Goal: Information Seeking & Learning: Learn about a topic

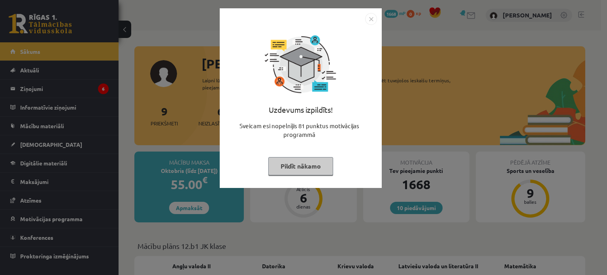
click at [297, 169] on button "Pildīt nākamo" at bounding box center [300, 166] width 65 height 18
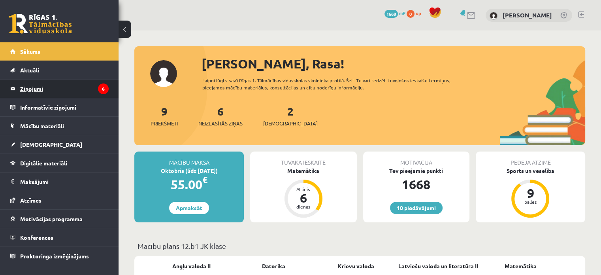
click at [79, 87] on legend "Ziņojumi 6" at bounding box center [64, 88] width 89 height 18
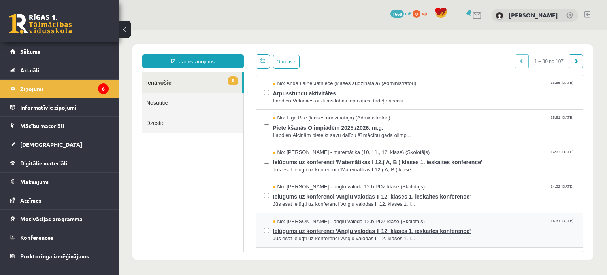
scroll to position [119, 0]
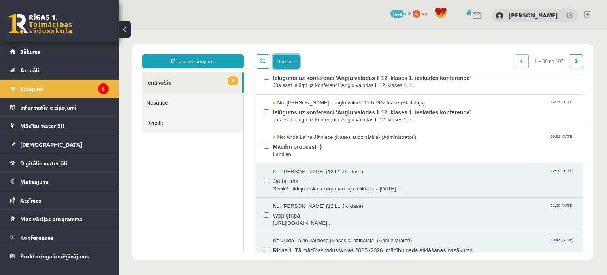
click at [287, 60] on button "Opcijas" at bounding box center [286, 62] width 26 height 14
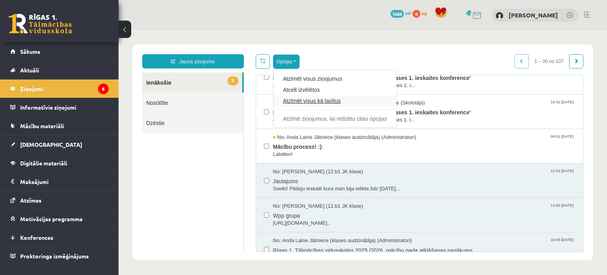
click at [317, 100] on link "Atzīmēt visus kā lasītus" at bounding box center [335, 101] width 104 height 8
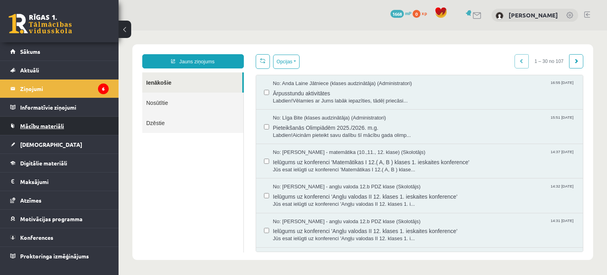
scroll to position [0, 0]
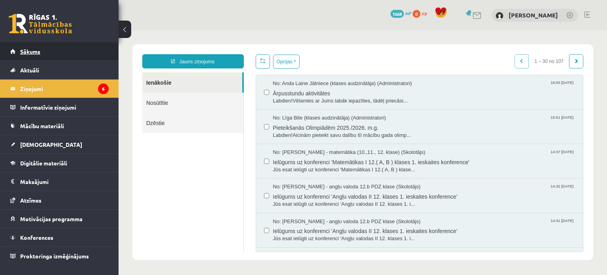
click at [55, 51] on link "Sākums" at bounding box center [59, 51] width 98 height 18
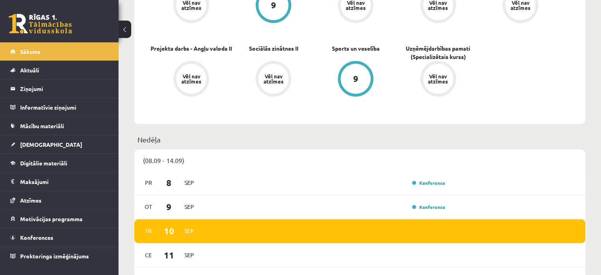
scroll to position [356, 0]
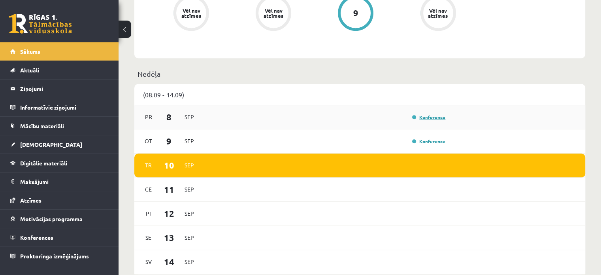
click at [425, 119] on link "Konference" at bounding box center [428, 117] width 33 height 6
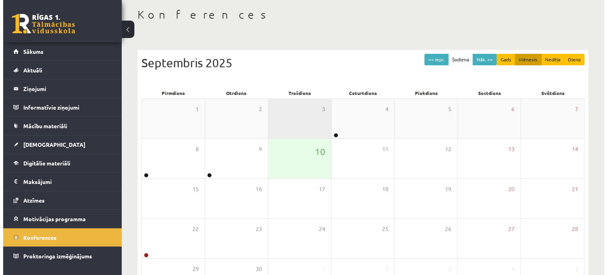
scroll to position [79, 0]
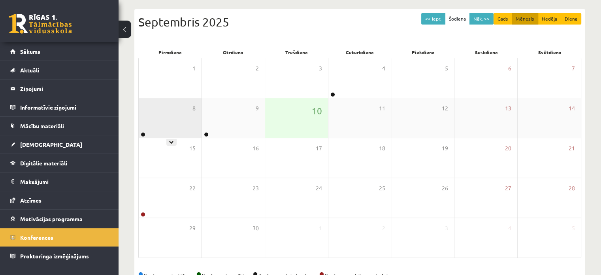
click at [147, 122] on div "8" at bounding box center [170, 118] width 63 height 40
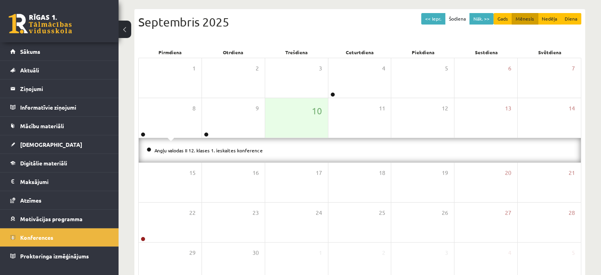
click at [199, 153] on li "Angļu valodas II 12. klases 1. ieskaites konference" at bounding box center [360, 150] width 427 height 9
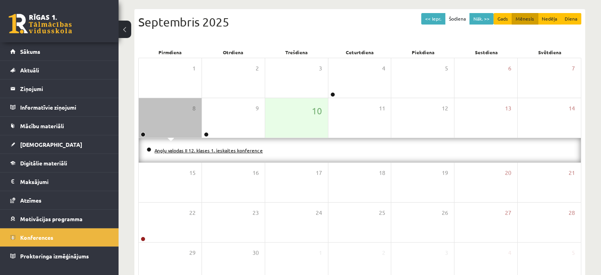
click at [202, 148] on link "Angļu valodas II 12. klases 1. ieskaites konference" at bounding box center [209, 150] width 108 height 6
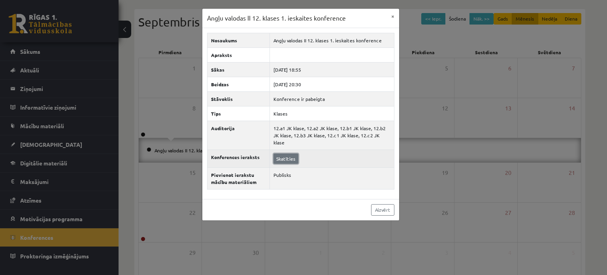
click at [285, 153] on link "Skatīties" at bounding box center [286, 158] width 25 height 10
